Goal: Task Accomplishment & Management: Complete application form

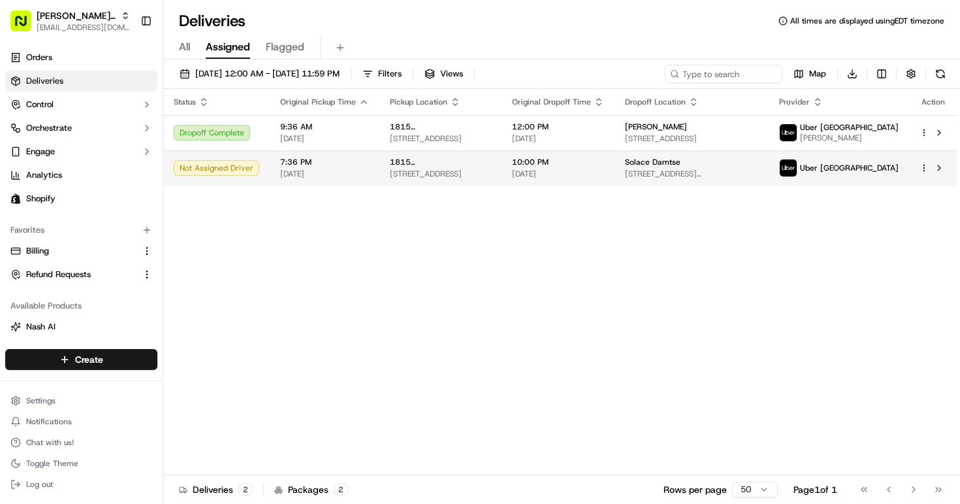
click at [393, 160] on span "1815 [GEOGRAPHIC_DATA]" at bounding box center [440, 162] width 101 height 10
click at [436, 167] on span "1815 [GEOGRAPHIC_DATA]" at bounding box center [440, 162] width 101 height 10
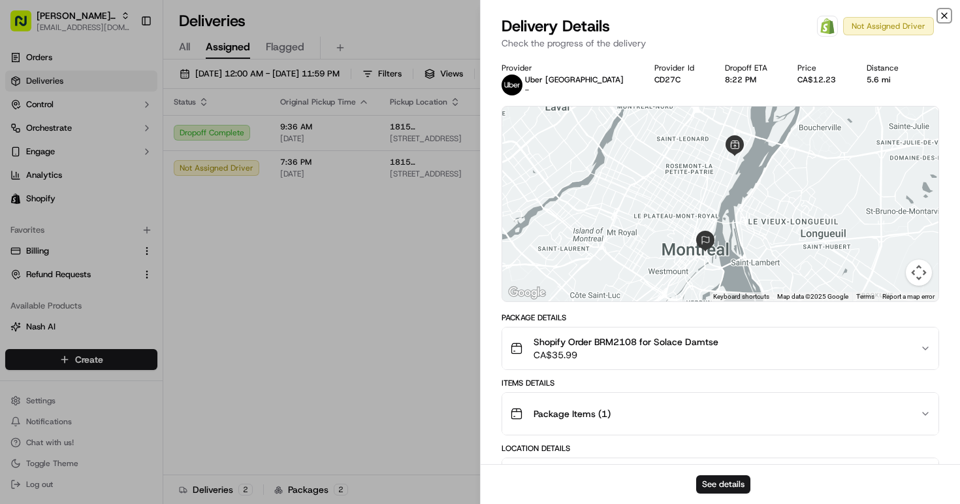
click at [946, 14] on icon "button" at bounding box center [944, 15] width 10 height 10
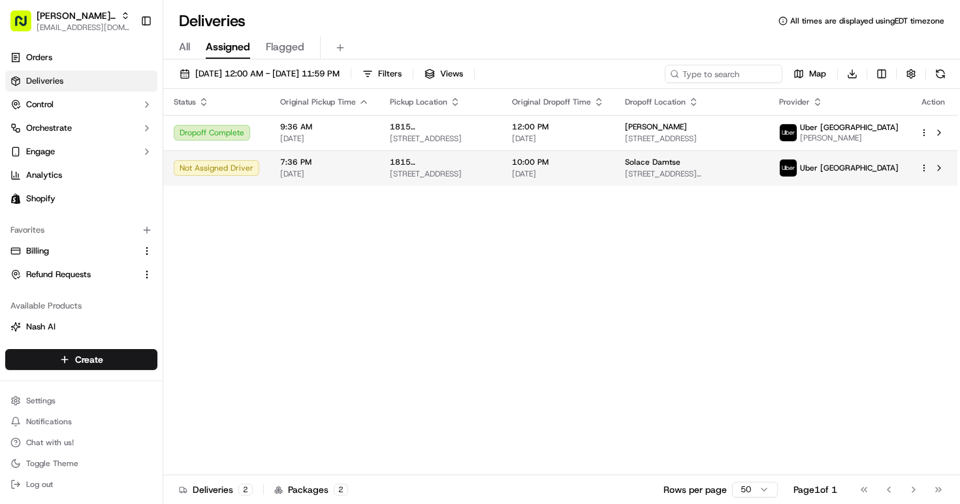
click at [922, 167] on html "[PERSON_NAME] MTL [PERSON_NAME][EMAIL_ADDRESS][DOMAIN_NAME] Toggle Sidebar Orde…" at bounding box center [480, 252] width 960 height 504
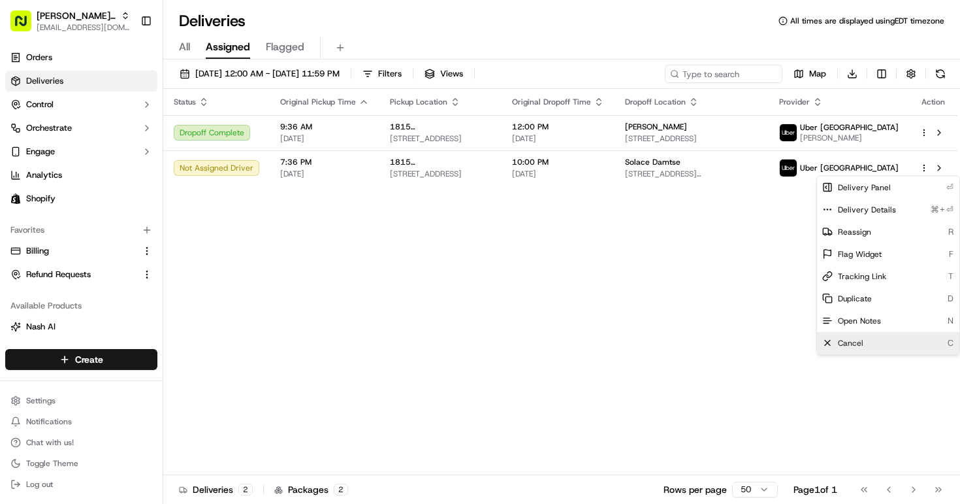
click at [850, 342] on span "Cancel" at bounding box center [850, 343] width 25 height 10
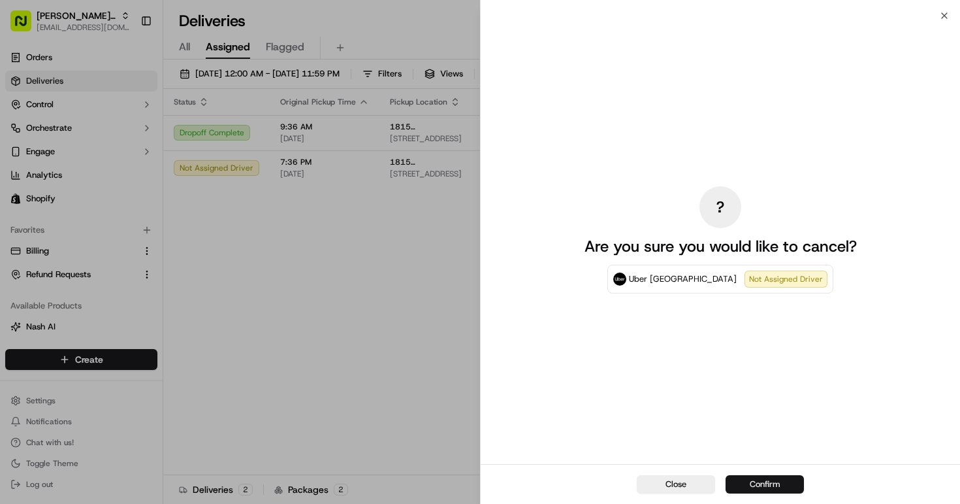
click at [758, 484] on button "Confirm" at bounding box center [765, 484] width 78 height 18
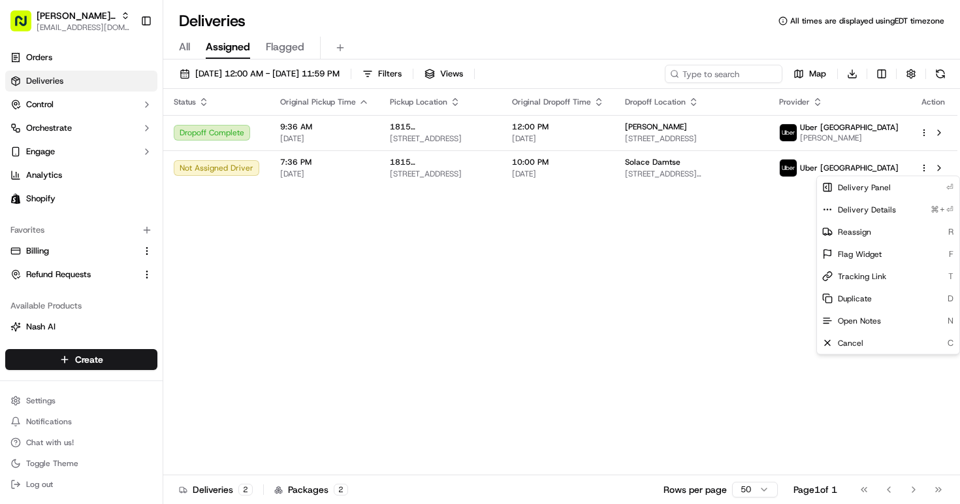
click at [533, 212] on div "Status Original Pickup Time Pickup Location Original Dropoff Time Dropoff Locat…" at bounding box center [560, 282] width 794 height 386
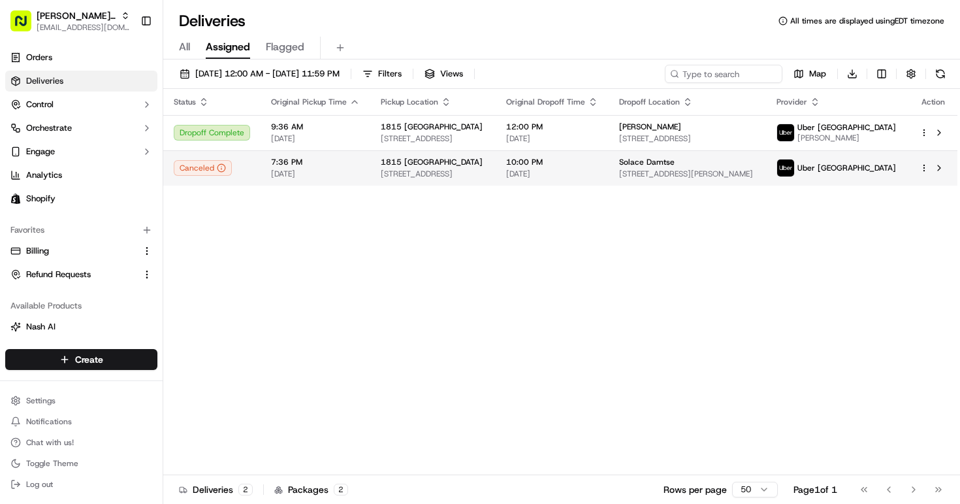
click at [920, 167] on html "[PERSON_NAME] MTL [PERSON_NAME][EMAIL_ADDRESS][DOMAIN_NAME] Toggle Sidebar Orde…" at bounding box center [480, 252] width 960 height 504
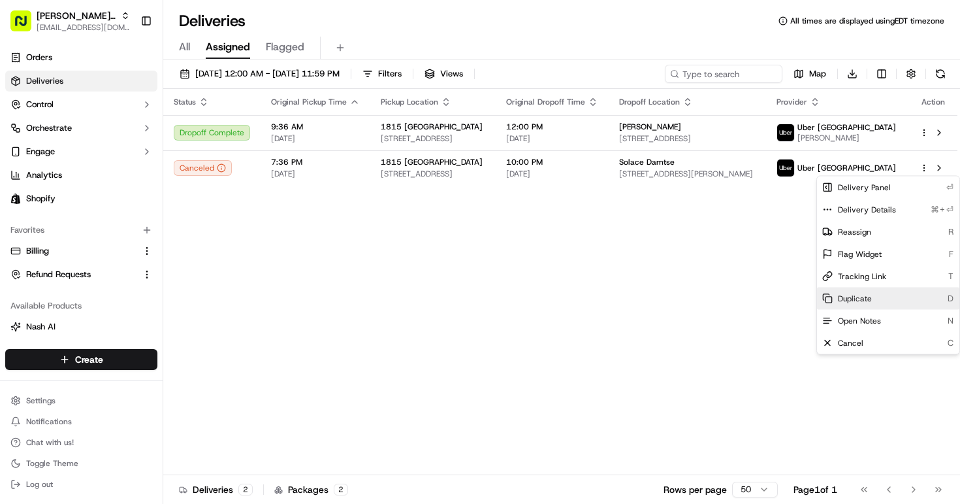
click at [867, 299] on span "Duplicate" at bounding box center [855, 298] width 34 height 10
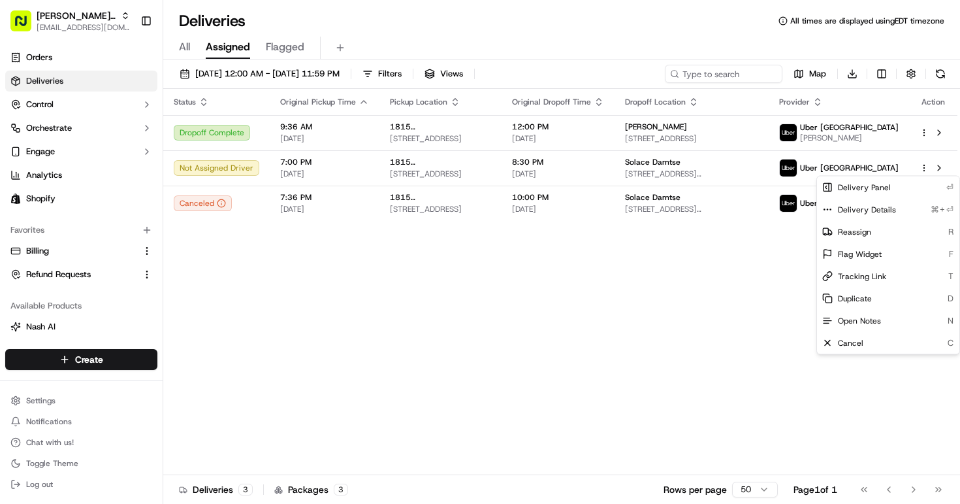
click at [615, 168] on html "Bella Rosa MTL bellarosa.mtl@gmail.com Toggle Sidebar Orders Deliveries Control…" at bounding box center [480, 252] width 960 height 504
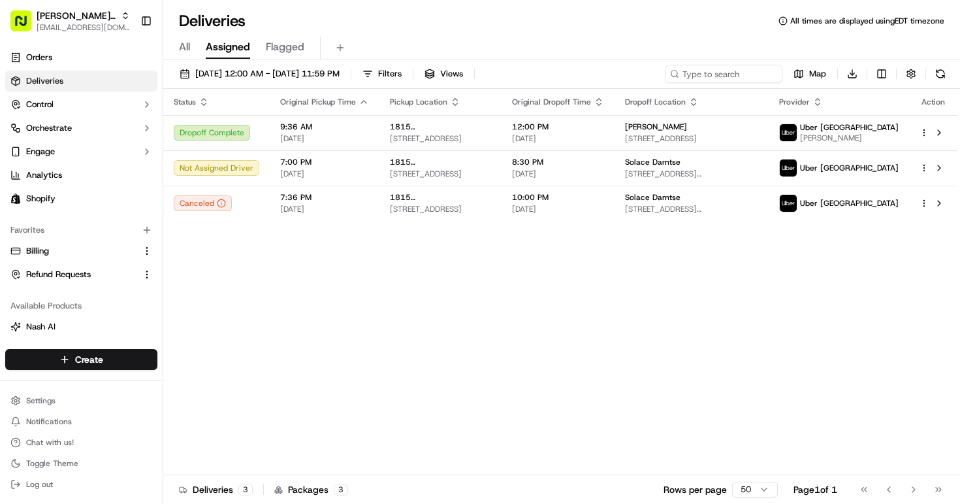
click at [604, 169] on span "[DATE]" at bounding box center [558, 174] width 92 height 10
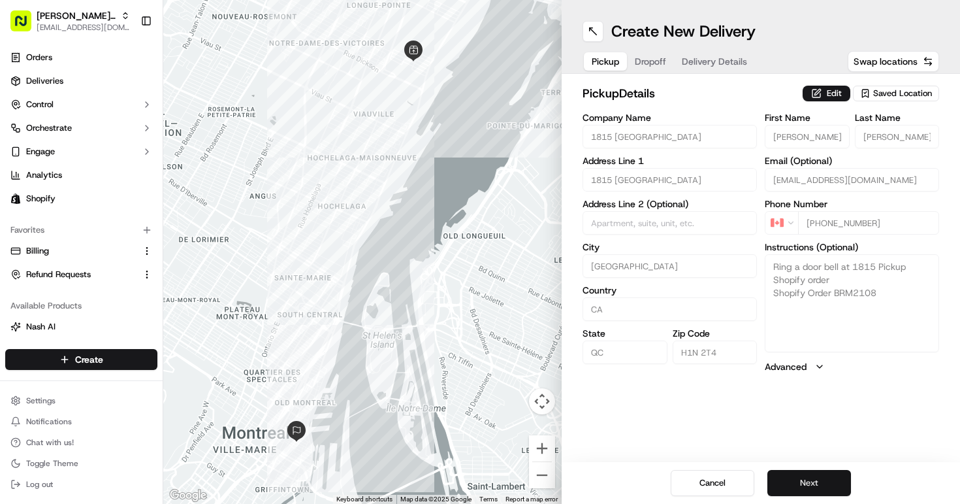
click at [794, 476] on button "Next" at bounding box center [809, 483] width 84 height 26
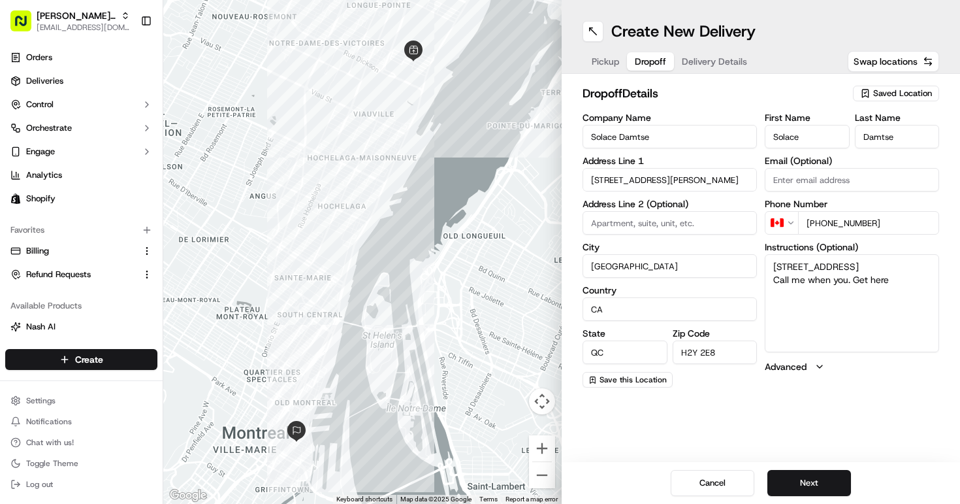
click at [895, 279] on textarea "5505 boul du Quartier Call me when you. Get here" at bounding box center [852, 303] width 174 height 98
drag, startPoint x: 907, startPoint y: 280, endPoint x: 775, endPoint y: 254, distance: 135.1
click at [775, 254] on textarea "5505 boul du Quartier Call me when you. Get here" at bounding box center [852, 303] width 174 height 98
click at [828, 289] on textarea "Instructions (Optional)" at bounding box center [852, 303] width 174 height 98
type textarea "e"
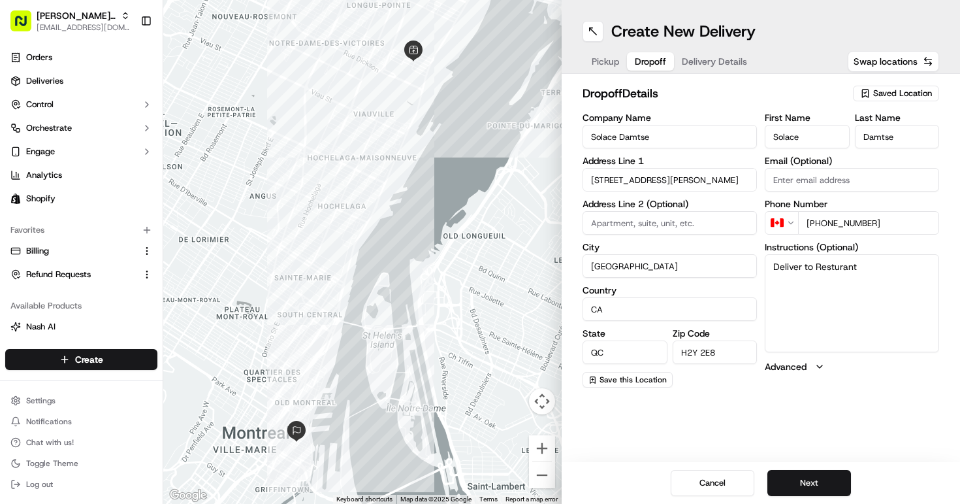
click at [833, 265] on textarea "Deliver to Resturant" at bounding box center [852, 303] width 174 height 98
click at [819, 264] on textarea "Deliver to Restaurant" at bounding box center [852, 303] width 174 height 98
click at [862, 268] on textarea "Deliver to restaurant" at bounding box center [852, 303] width 174 height 98
type textarea "Deliver to restaurant YUBARI, for Solace Damtse."
click at [821, 490] on button "Next" at bounding box center [809, 483] width 84 height 26
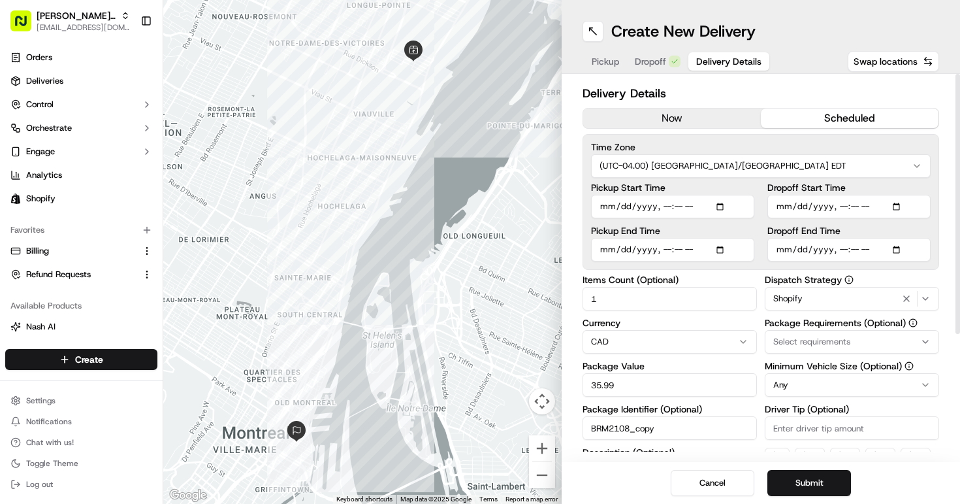
click at [683, 206] on input "Pickup Start Time" at bounding box center [672, 207] width 163 height 24
type input "2025-09-15T19:00"
click at [667, 251] on input "Pickup End Time" at bounding box center [672, 250] width 163 height 24
type input "2025-09-15T19:15"
click at [844, 207] on input "Dropoff Start Time" at bounding box center [848, 207] width 163 height 24
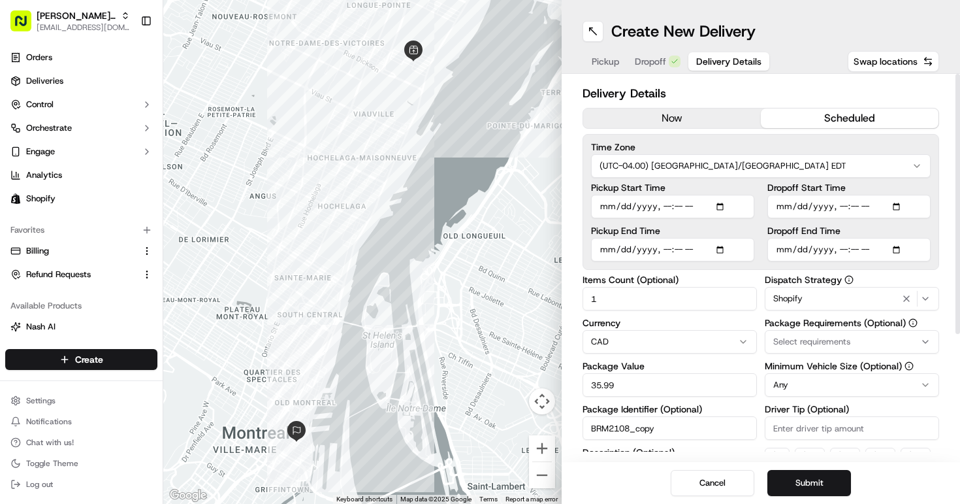
type input "2025-09-15T19:30"
click at [842, 250] on input "Dropoff End Time" at bounding box center [848, 250] width 163 height 24
type input "2025-09-15T20:30"
click at [950, 320] on div "Delivery Details now scheduled Time Zone (UTC-04.00) America/Toronto EDT Pickup…" at bounding box center [761, 268] width 398 height 388
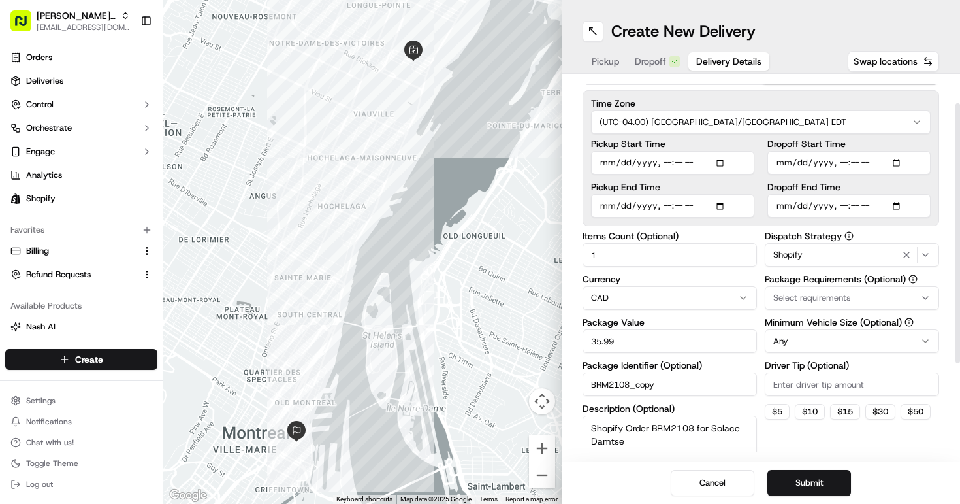
scroll to position [45, 0]
drag, startPoint x: 621, startPoint y: 340, endPoint x: 520, endPoint y: 338, distance: 100.6
click at [524, 338] on div "← Move left → Move right ↑ Move up ↓ Move down + Zoom in - Zoom out Home Jump l…" at bounding box center [561, 252] width 797 height 504
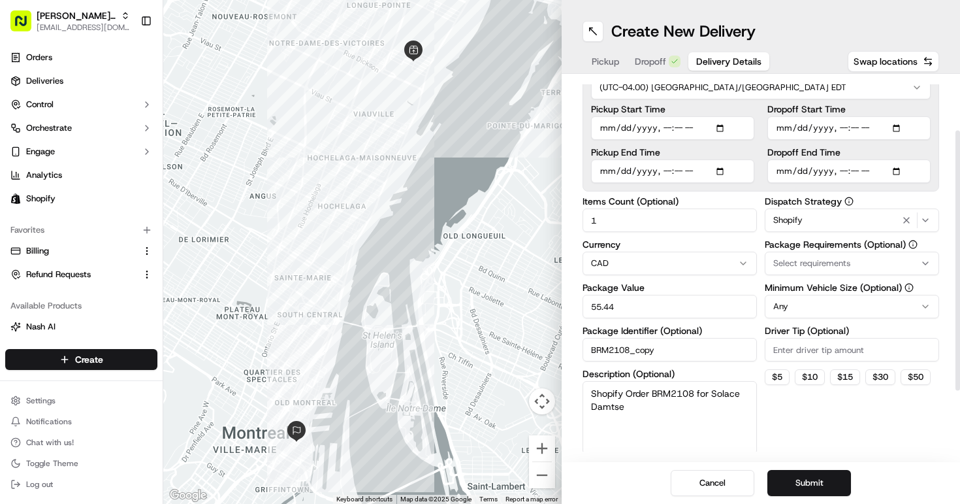
scroll to position [80, 0]
type input "55.44"
click at [818, 483] on button "Submit" at bounding box center [809, 483] width 84 height 26
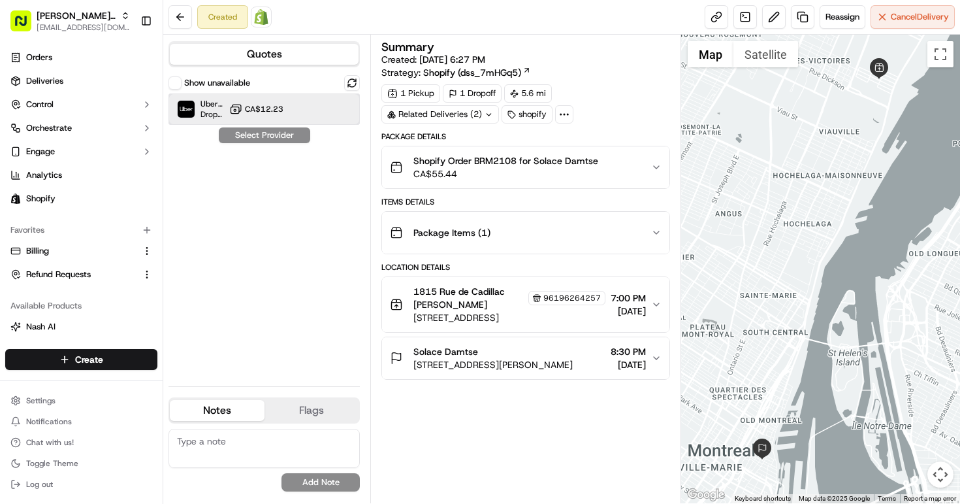
click at [188, 105] on img at bounding box center [186, 109] width 17 height 17
click at [250, 134] on button "Assign Provider" at bounding box center [264, 135] width 93 height 16
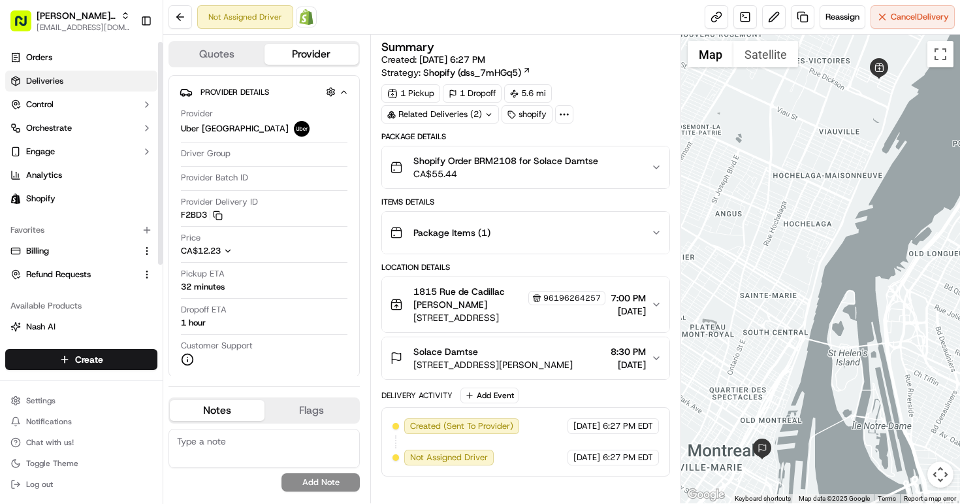
click at [49, 84] on span "Deliveries" at bounding box center [44, 81] width 37 height 12
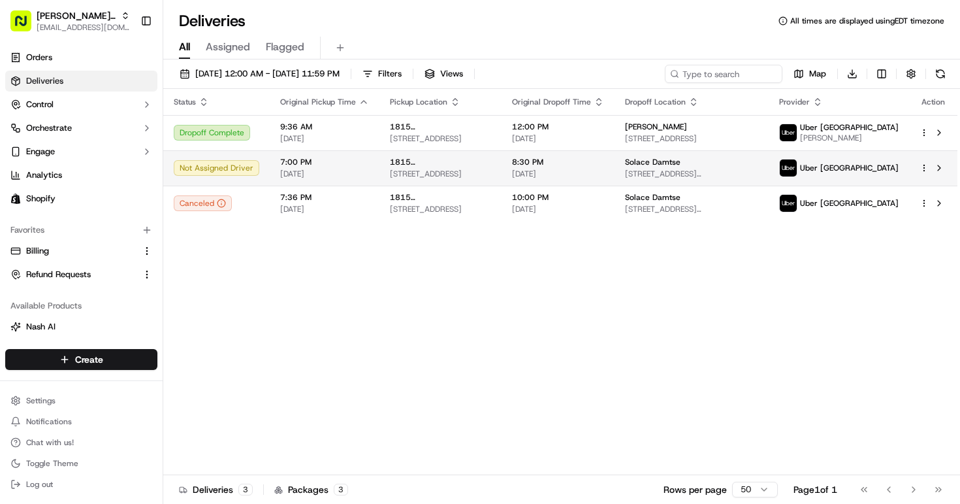
click at [758, 160] on div "Solace Damtse" at bounding box center [691, 162] width 133 height 10
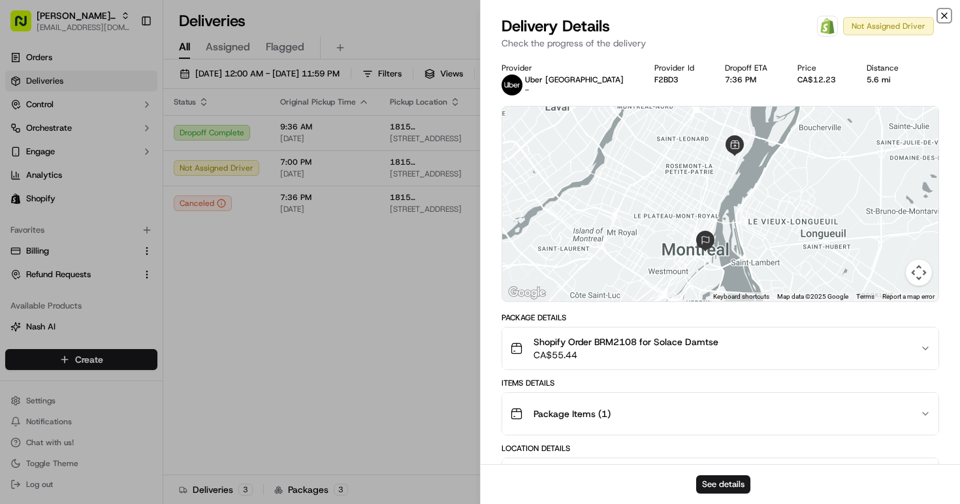
click at [945, 12] on icon "button" at bounding box center [944, 15] width 10 height 10
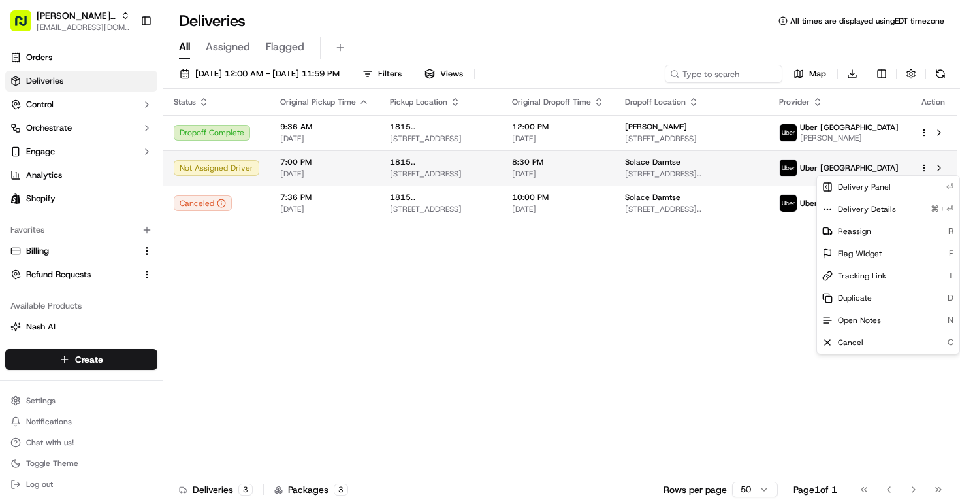
click at [923, 165] on html "Bella Rosa MTL bellarosa.mtl@gmail.com Toggle Sidebar Orders Deliveries Control…" at bounding box center [480, 252] width 960 height 504
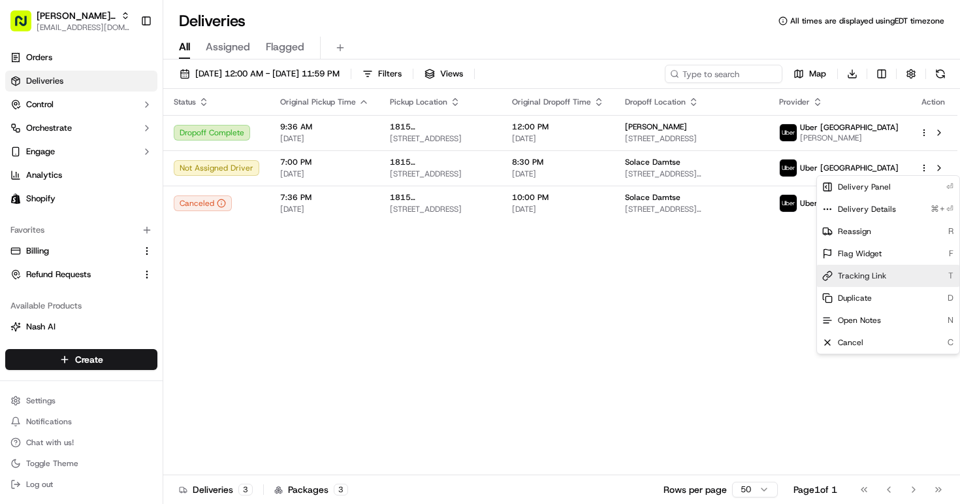
click at [865, 274] on span "Tracking Link" at bounding box center [862, 275] width 48 height 10
